Goal: Task Accomplishment & Management: Use online tool/utility

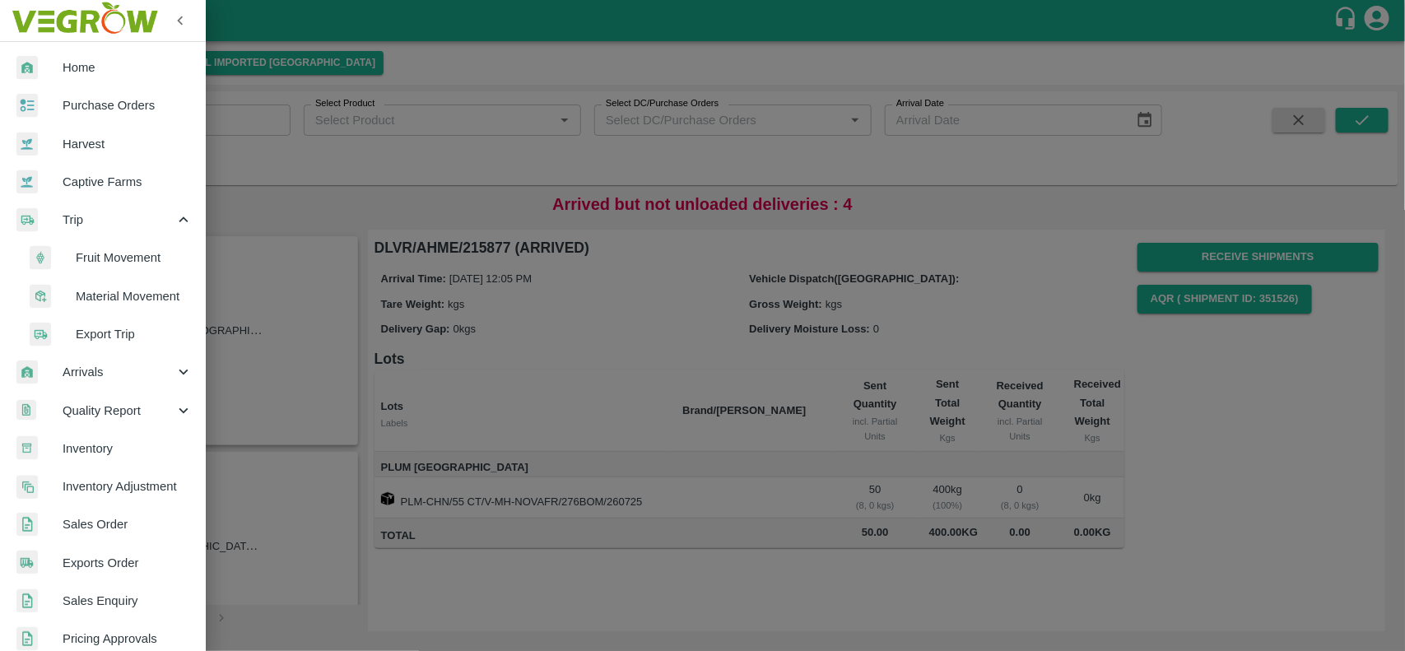
click at [565, 227] on div at bounding box center [702, 325] width 1405 height 651
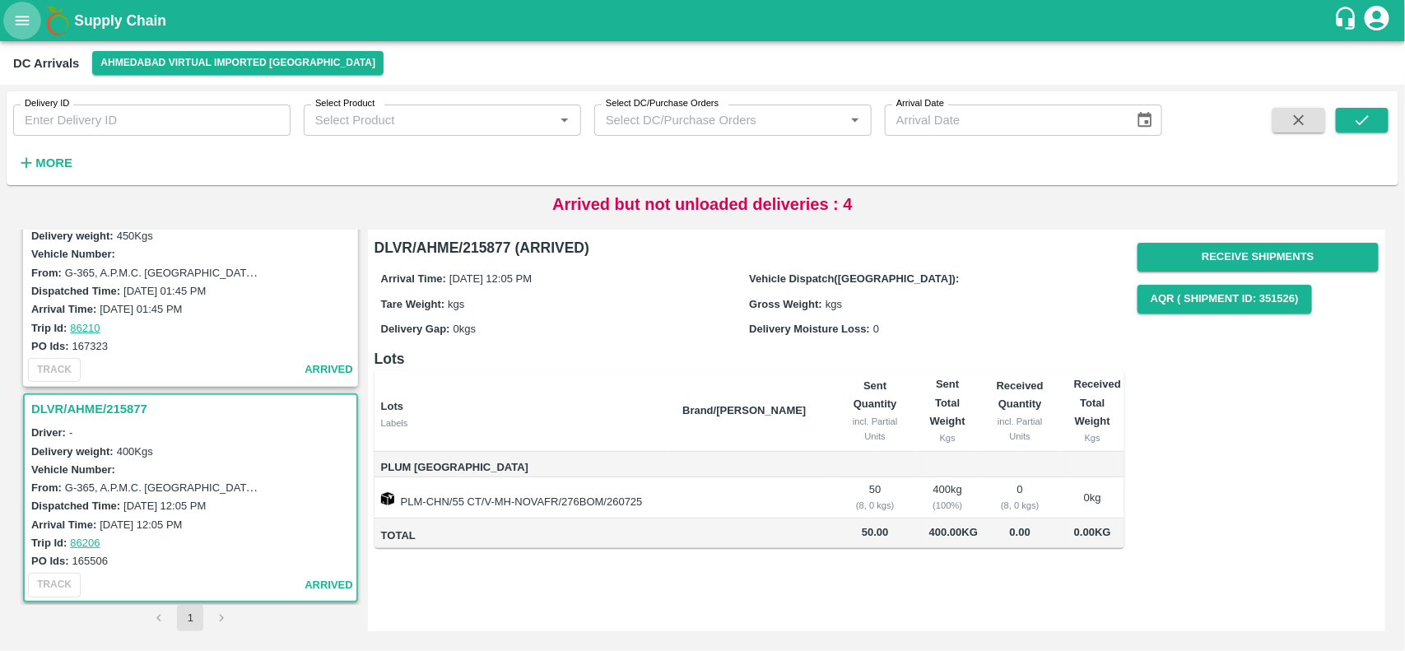
click at [14, 18] on icon "open drawer" at bounding box center [22, 21] width 18 height 18
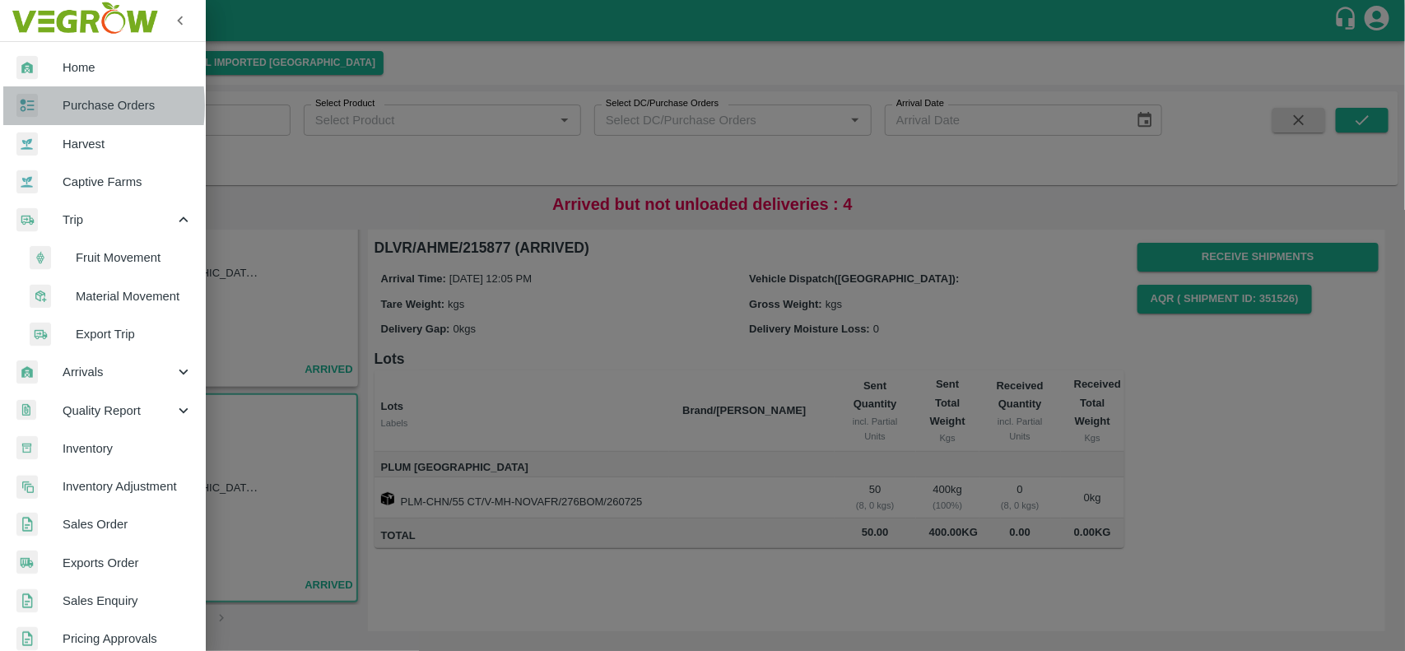
click at [39, 105] on div at bounding box center [39, 106] width 46 height 24
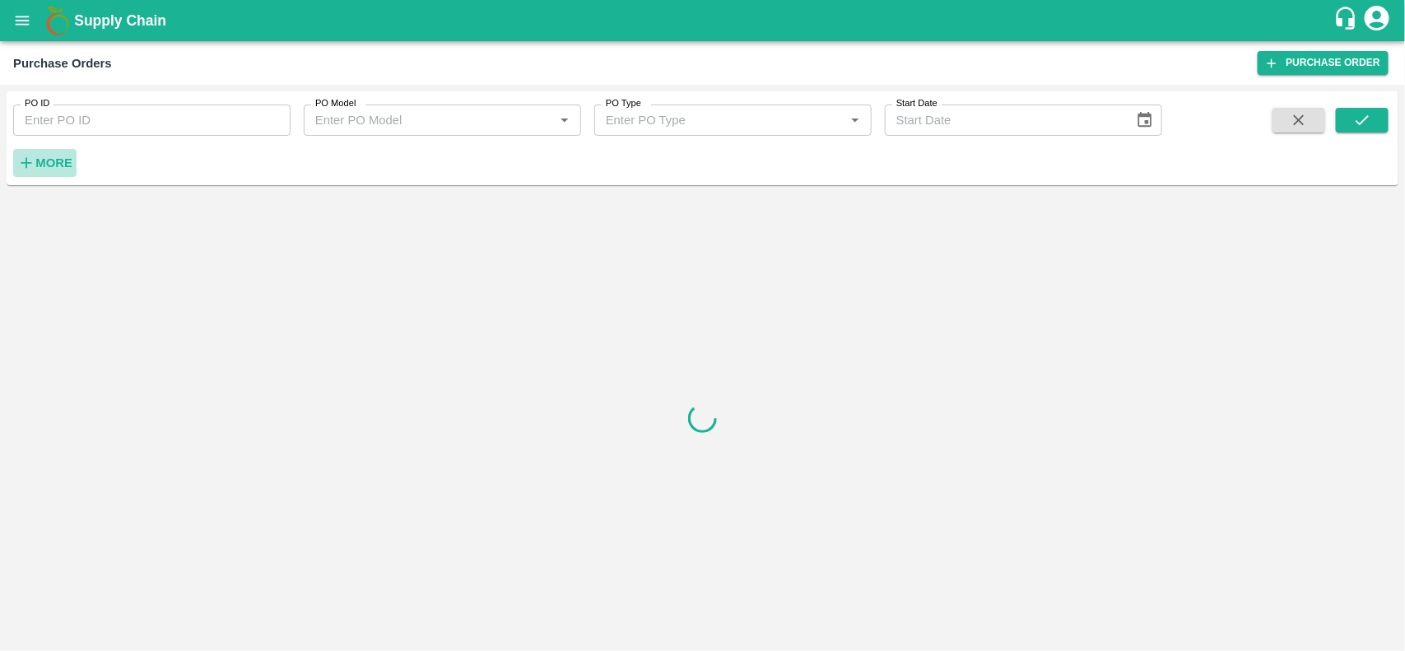
click at [42, 157] on strong "More" at bounding box center [53, 162] width 37 height 13
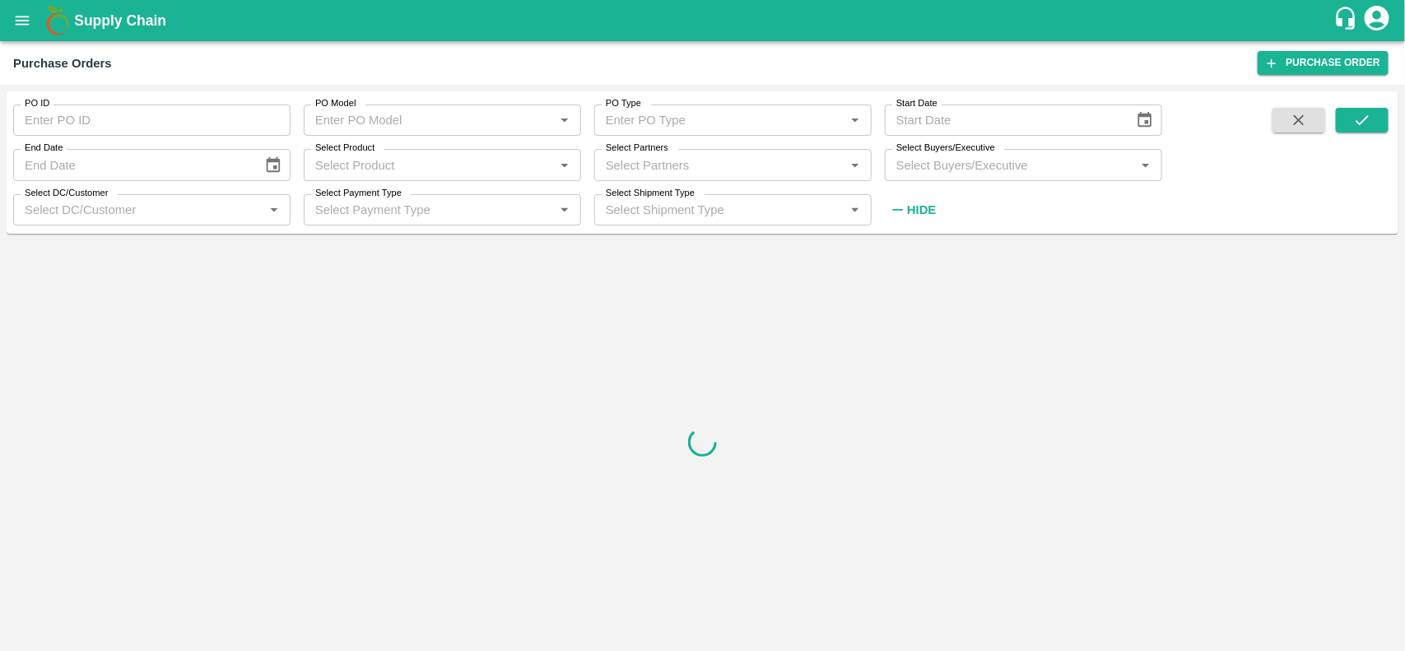
click at [640, 167] on input "Select Partners" at bounding box center [719, 164] width 240 height 21
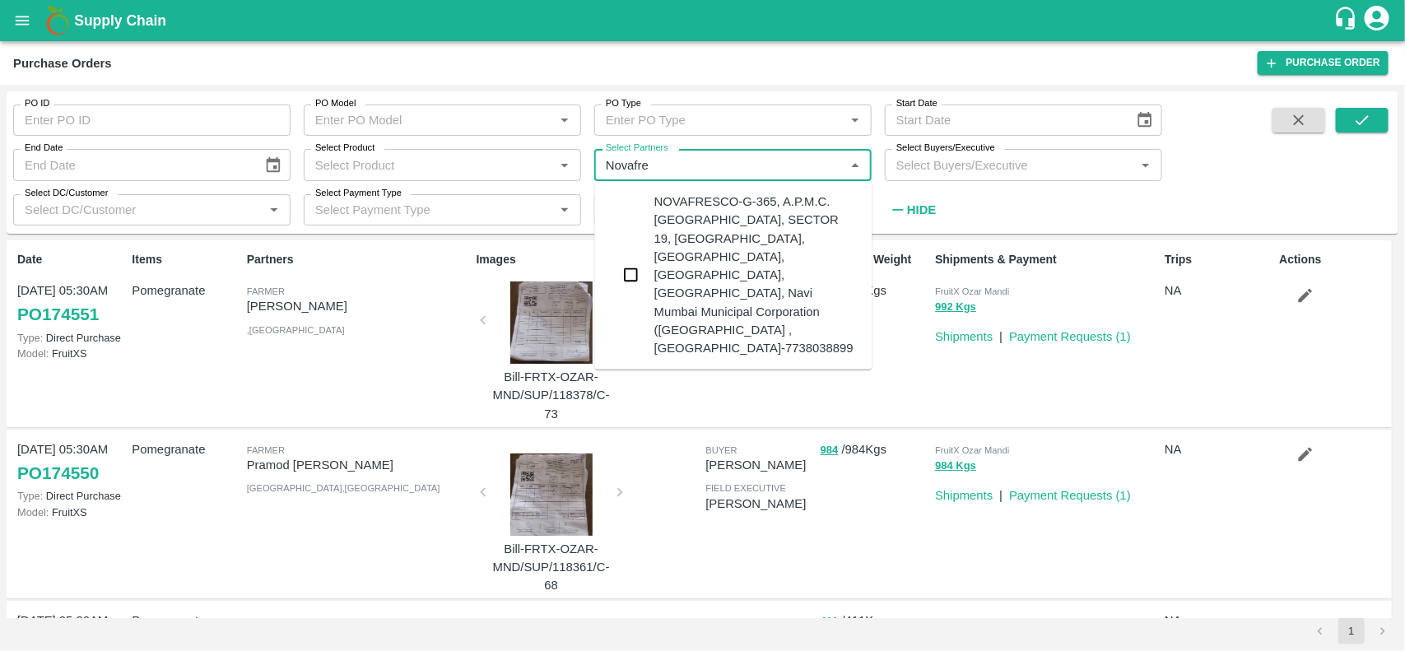
type input "Novafres"
click at [631, 258] on input "checkbox" at bounding box center [631, 274] width 33 height 33
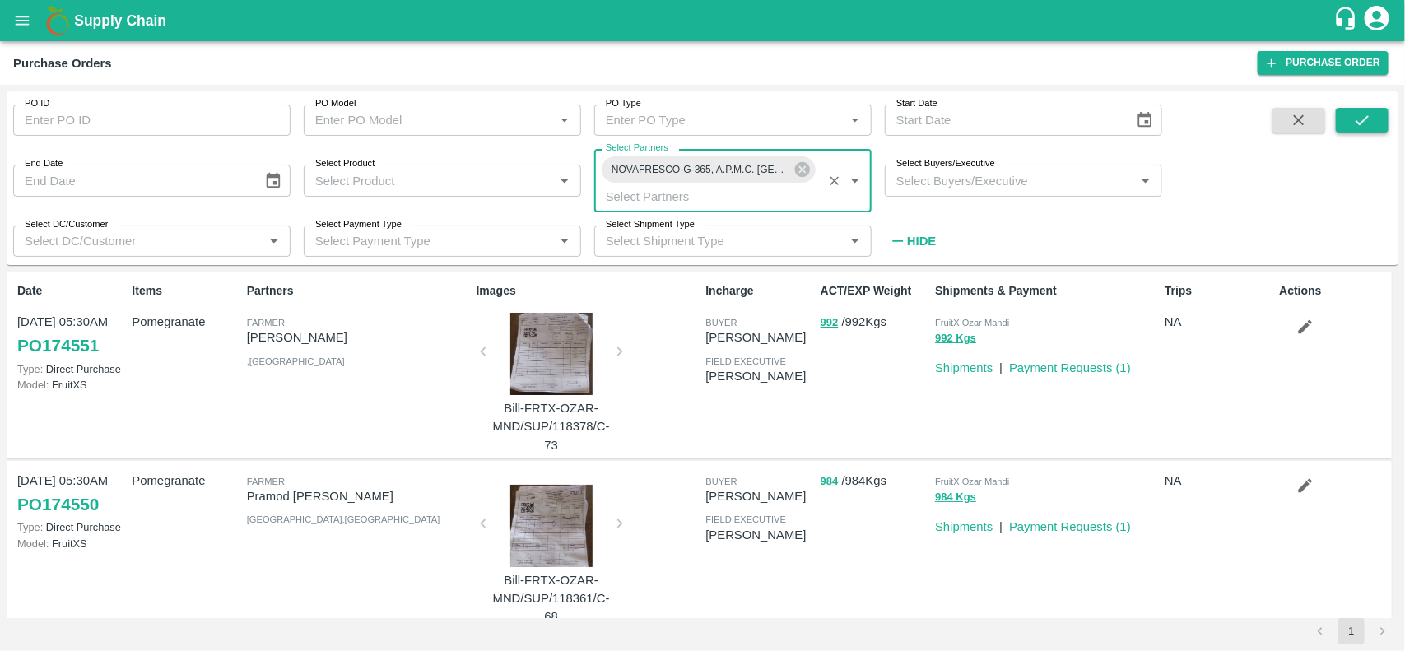
click at [1348, 123] on button "submit" at bounding box center [1362, 120] width 53 height 25
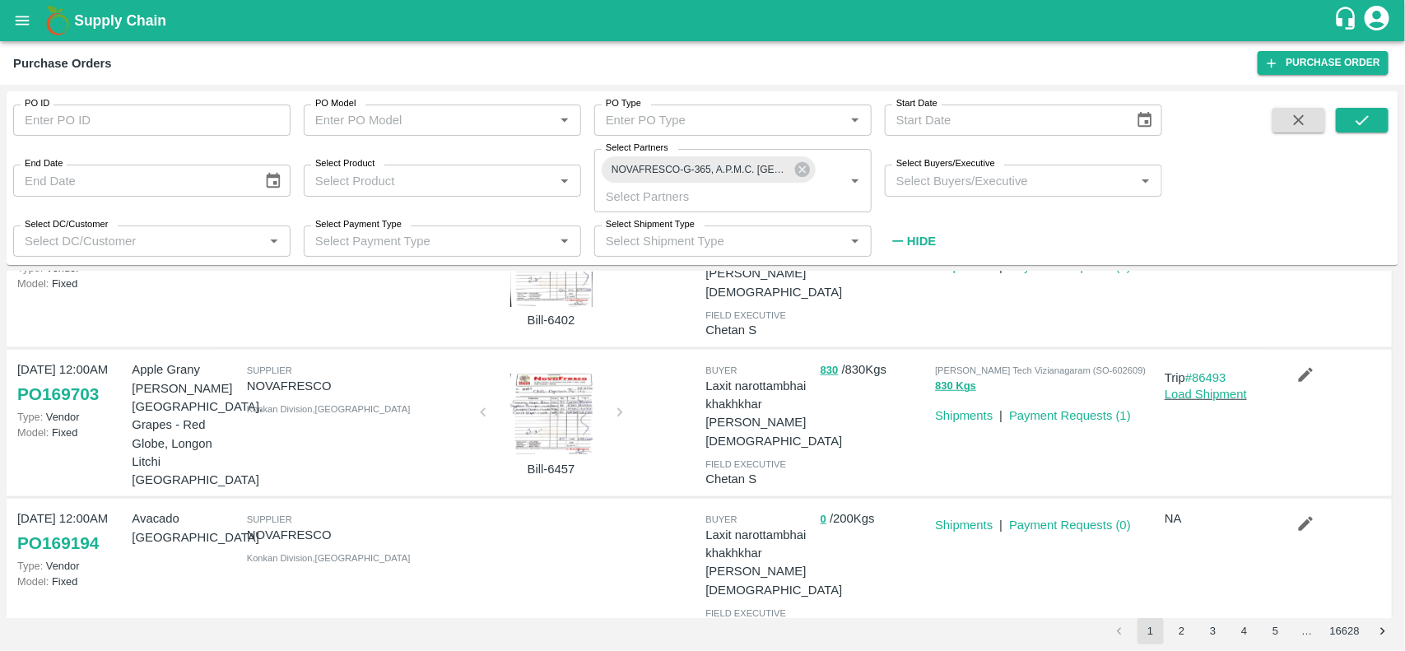
scroll to position [631, 0]
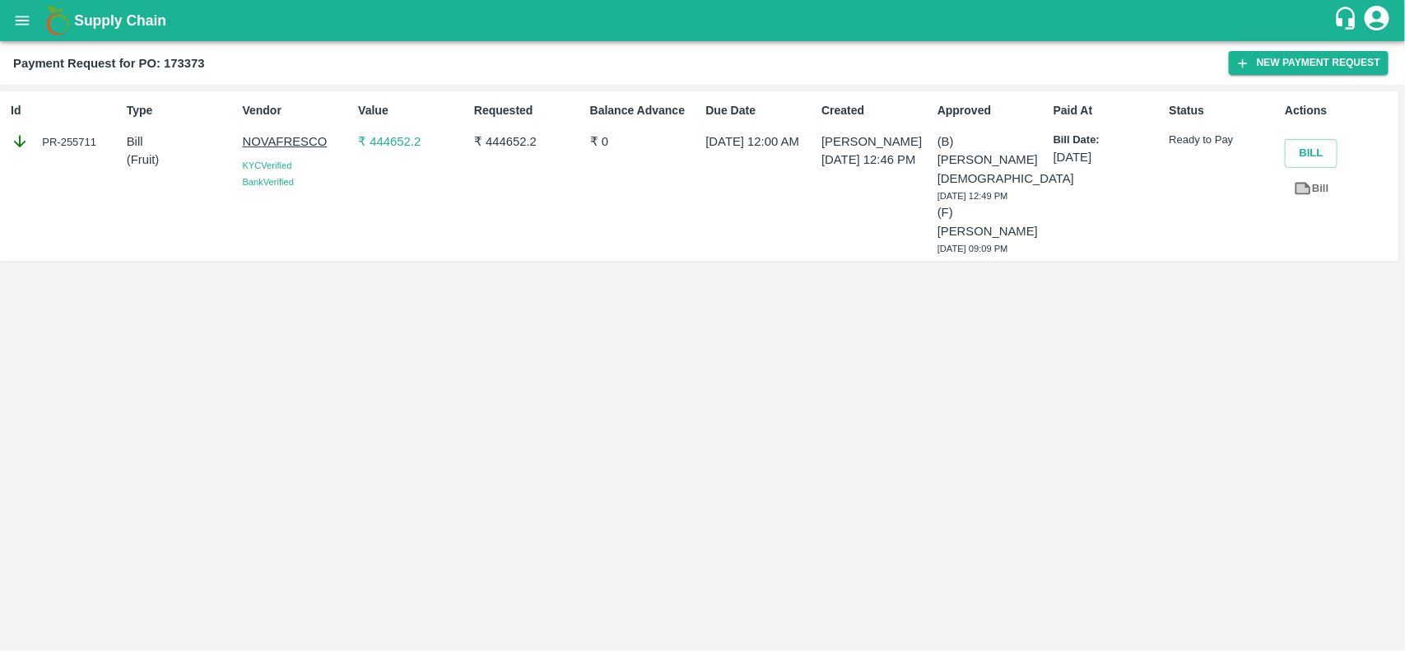
click at [52, 140] on div "PR-255711" at bounding box center [65, 142] width 109 height 18
copy div "PR-255711"
click at [91, 142] on div "PR-255713" at bounding box center [65, 142] width 109 height 18
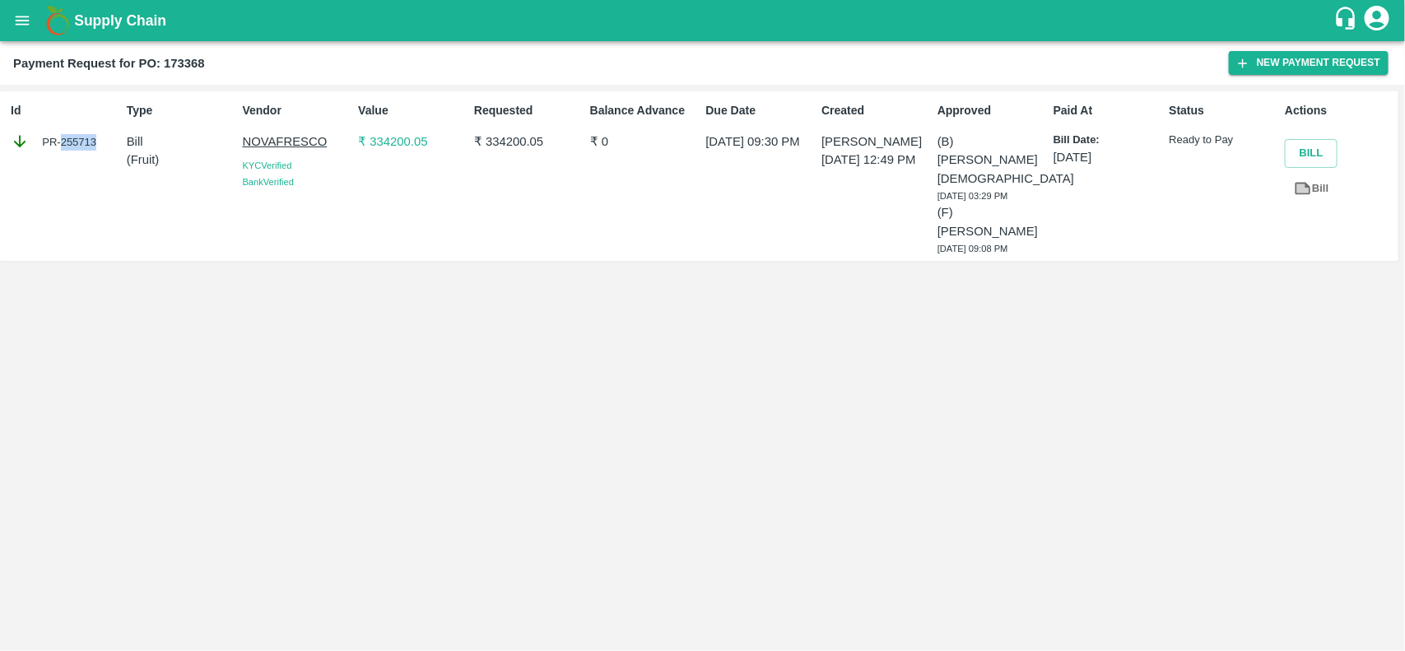
click at [91, 142] on div "PR-255713" at bounding box center [65, 142] width 109 height 18
copy div "PR-255713"
click at [72, 144] on div "PR-255732" at bounding box center [65, 142] width 109 height 18
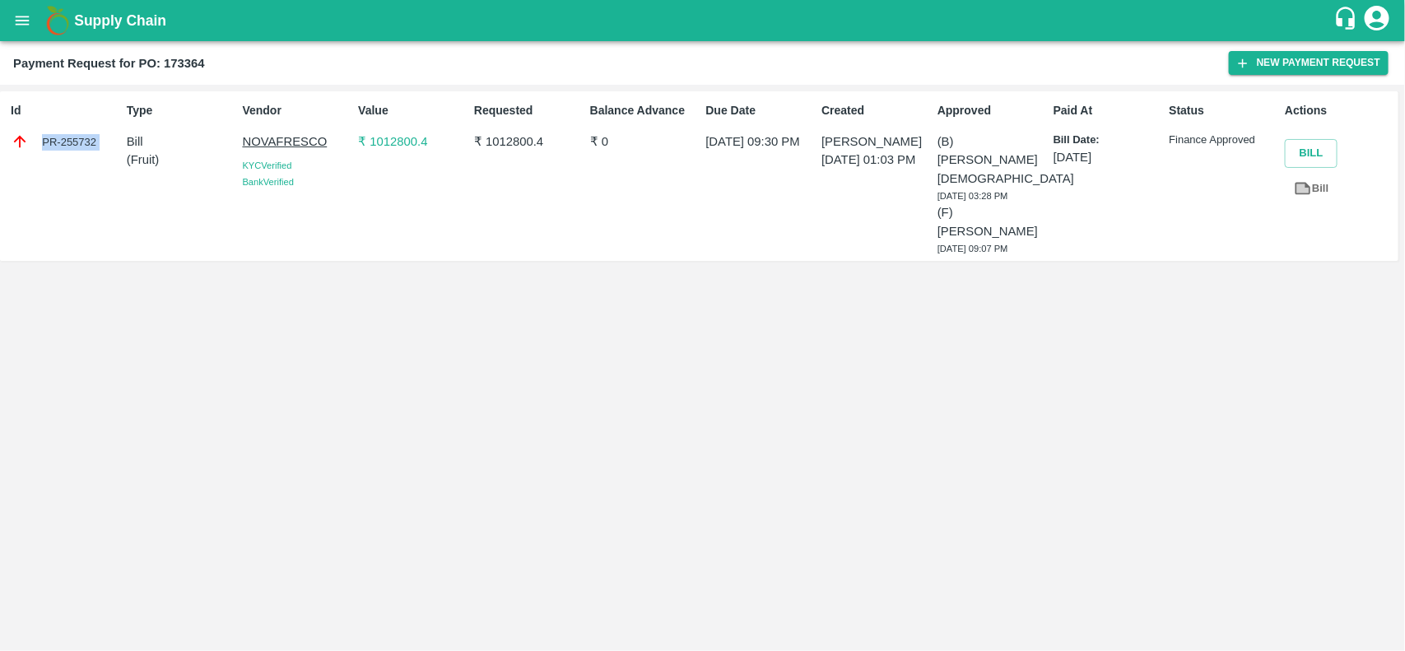
click at [72, 144] on div "PR-255732" at bounding box center [65, 142] width 109 height 18
copy div "PR-255732"
